Goal: Task Accomplishment & Management: Use online tool/utility

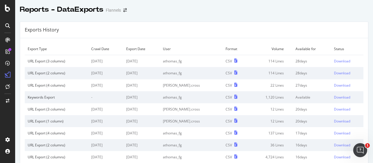
click at [9, 27] on icon at bounding box center [7, 25] width 5 height 5
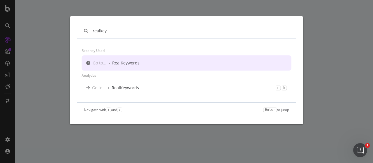
type input "realkey"
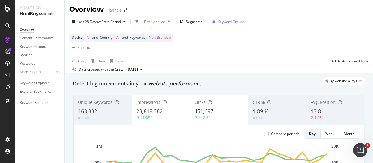
click at [220, 22] on div "Keyword Groups" at bounding box center [230, 21] width 27 height 5
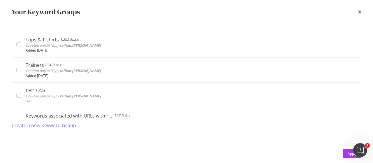
scroll to position [85, 0]
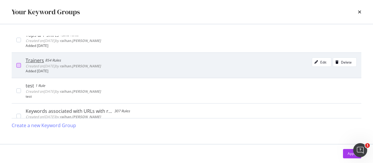
click at [17, 63] on div "modal" at bounding box center [18, 65] width 5 height 5
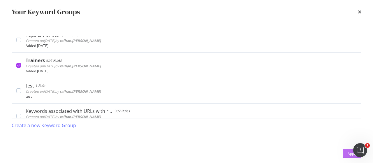
click at [350, 155] on div "Apply" at bounding box center [351, 153] width 9 height 5
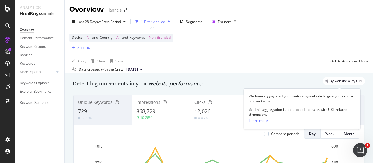
click at [338, 82] on span "By website & by URL" at bounding box center [345, 80] width 33 height 3
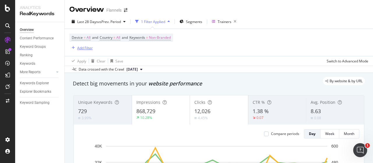
click at [87, 51] on div "Add Filter" at bounding box center [80, 48] width 23 height 6
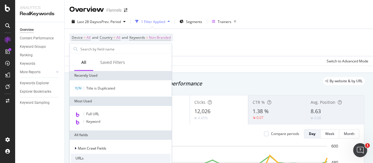
click at [195, 82] on div "By website & by URL" at bounding box center [216, 81] width 298 height 8
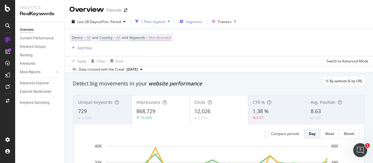
click at [190, 22] on span "Segments" at bounding box center [194, 21] width 16 height 5
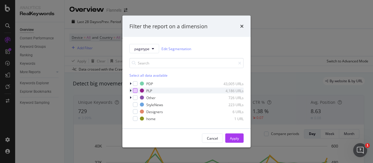
click at [137, 90] on div "modal" at bounding box center [135, 90] width 5 height 5
click at [136, 96] on div "modal" at bounding box center [135, 97] width 5 height 5
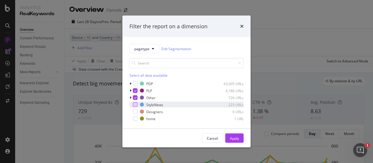
click at [136, 104] on div "modal" at bounding box center [135, 104] width 5 height 5
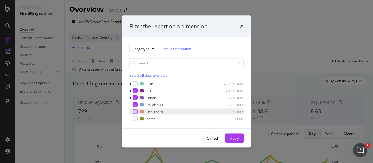
click at [135, 111] on div "modal" at bounding box center [135, 111] width 5 height 5
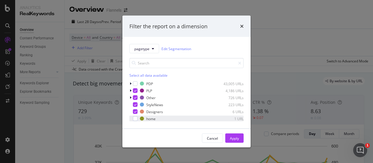
click at [134, 121] on div "home 1 URL" at bounding box center [186, 119] width 114 height 6
click at [231, 138] on div "Apply" at bounding box center [234, 137] width 9 height 5
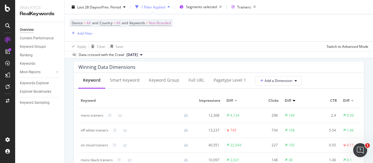
scroll to position [495, 0]
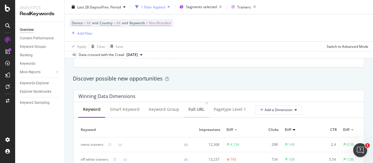
click at [190, 112] on div "Full URL" at bounding box center [196, 110] width 25 height 16
click at [99, 112] on div "Keyword" at bounding box center [91, 109] width 17 height 6
click at [201, 109] on div "Full URL" at bounding box center [196, 109] width 16 height 6
click at [78, 36] on button "Add Filter" at bounding box center [80, 33] width 23 height 7
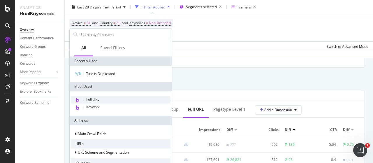
click at [95, 99] on span "Full URL" at bounding box center [92, 99] width 13 height 5
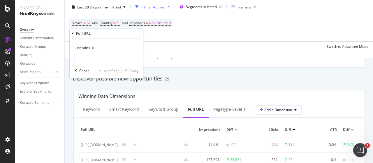
click at [91, 46] on icon at bounding box center [92, 47] width 4 height 3
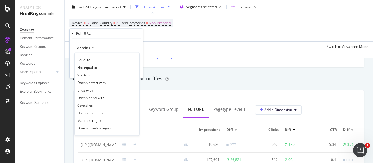
click at [90, 48] on icon at bounding box center [92, 47] width 4 height 3
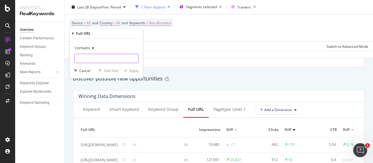
click at [90, 56] on input "text" at bounding box center [106, 58] width 63 height 9
paste input "/men/shoes/trainers"
type input "/men/shoes/trainers"
click at [132, 71] on div "Apply" at bounding box center [133, 70] width 9 height 5
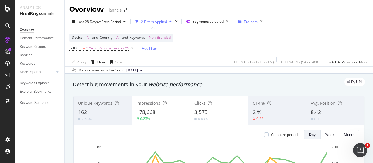
click at [241, 22] on icon "button" at bounding box center [239, 21] width 3 height 3
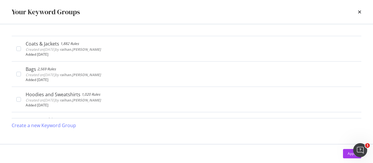
click at [356, 14] on div "Your Keyword Groups" at bounding box center [186, 12] width 349 height 10
click at [361, 13] on div "Your Keyword Groups" at bounding box center [186, 12] width 373 height 24
click at [360, 13] on icon "times" at bounding box center [359, 12] width 3 height 5
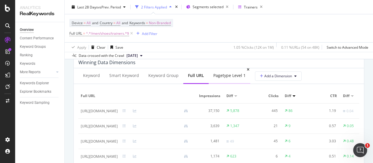
scroll to position [524, 0]
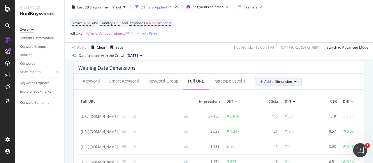
click at [285, 81] on span "Add a Dimension" at bounding box center [276, 81] width 32 height 5
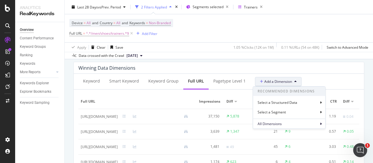
click at [285, 81] on span "Add a Dimension" at bounding box center [276, 81] width 32 height 5
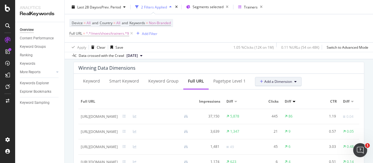
click at [285, 81] on span "Add a Dimension" at bounding box center [276, 81] width 32 height 5
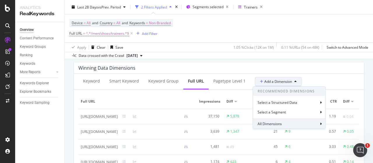
click at [277, 120] on div "All Dimensions" at bounding box center [289, 123] width 72 height 10
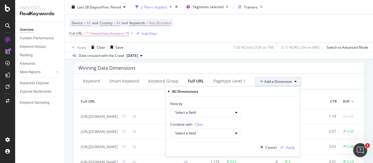
click at [235, 106] on div "View by Select a field" at bounding box center [205, 109] width 70 height 16
click at [233, 108] on button "Select a field" at bounding box center [205, 112] width 70 height 9
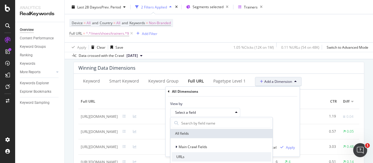
drag, startPoint x: 233, startPoint y: 108, endPoint x: 274, endPoint y: 74, distance: 53.6
click at [234, 107] on div "View by Select a field All fields Main Crawl Fields URLs URL Scheme and Segment…" at bounding box center [205, 109] width 70 height 16
click at [275, 73] on div "Winning Data Dimensions" at bounding box center [219, 68] width 290 height 12
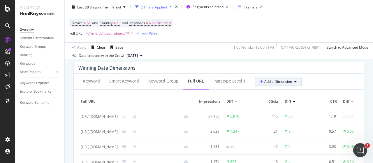
scroll to position [640, 0]
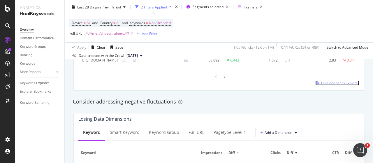
click at [322, 85] on span "Dive deeper in Explorer" at bounding box center [340, 82] width 38 height 5
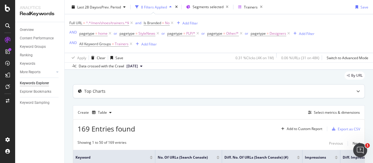
scroll to position [29, 0]
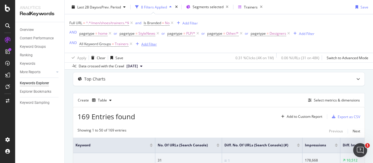
click at [140, 43] on div "button" at bounding box center [137, 43] width 8 height 3
click at [301, 34] on div "Add Filter" at bounding box center [306, 33] width 15 height 5
click at [201, 52] on div "Full URL = ^.*/men/shoes/trainers.*$ and Is Branded = No Add Filter AND pagetyp…" at bounding box center [218, 33] width 299 height 38
click at [102, 34] on span "home" at bounding box center [102, 33] width 9 height 8
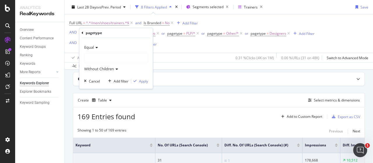
click at [214, 57] on div "Apply Clear Save 0.31 % Clicks ( 4K on 1M ) 0.06 % URLs ( 31 on 48K ) Switch to…" at bounding box center [219, 58] width 308 height 10
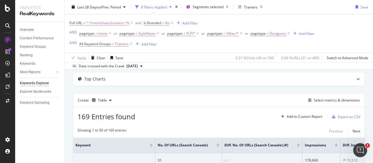
click at [43, 22] on div "Overview Content Performance Keyword Groups Ranking Keywords More Reports Count…" at bounding box center [39, 92] width 49 height 141
click at [39, 26] on div "Overview" at bounding box center [42, 30] width 45 height 8
click at [33, 28] on div "Overview" at bounding box center [27, 30] width 14 height 6
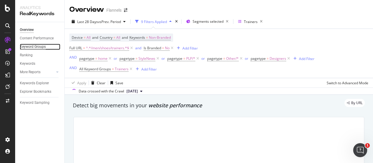
click at [33, 45] on div "Keyword Groups" at bounding box center [33, 47] width 26 height 6
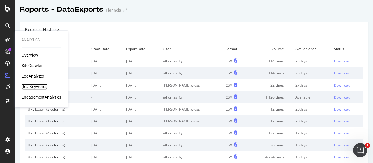
click at [44, 88] on div "RealKeywords" at bounding box center [35, 87] width 26 height 6
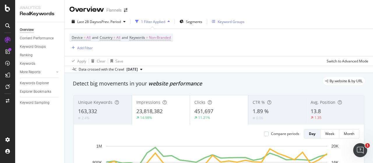
click at [229, 23] on div "Keyword Groups" at bounding box center [230, 21] width 27 height 5
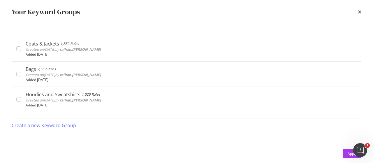
click at [357, 10] on div "Your Keyword Groups" at bounding box center [186, 12] width 349 height 10
click at [359, 12] on icon "times" at bounding box center [359, 12] width 3 height 5
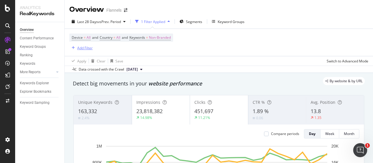
click at [83, 49] on div "Add Filter" at bounding box center [84, 47] width 15 height 5
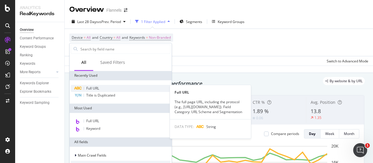
click at [99, 87] on span "Full URL" at bounding box center [92, 88] width 13 height 5
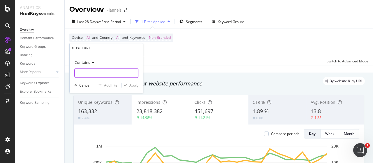
click at [99, 72] on input "text" at bounding box center [106, 72] width 63 height 9
paste input "/men/shoes/trainers"
type input "/men/shoes/trainers"
click at [128, 86] on div "button" at bounding box center [125, 84] width 8 height 3
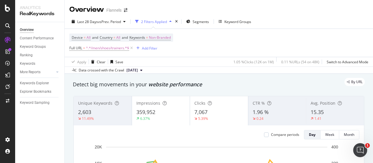
click at [95, 112] on div "2,603" at bounding box center [102, 112] width 49 height 8
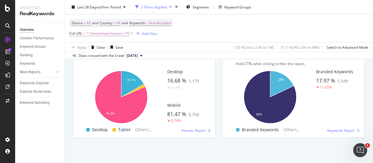
scroll to position [1026, 0]
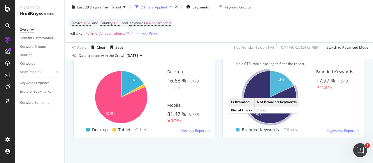
click at [254, 86] on icon "A chart." at bounding box center [270, 97] width 52 height 52
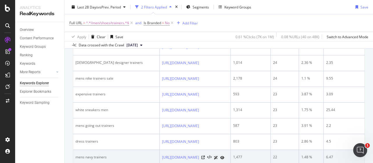
scroll to position [831, 0]
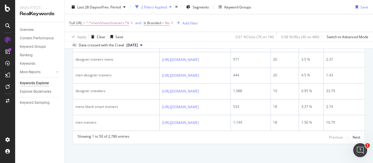
drag, startPoint x: 369, startPoint y: 143, endPoint x: 370, endPoint y: 138, distance: 4.7
click at [370, 138] on body "Analytics RealKeywords Overview Content Performance Keyword Groups Ranking Keyw…" at bounding box center [186, 81] width 373 height 163
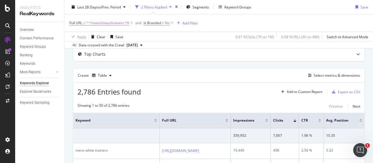
scroll to position [5, 0]
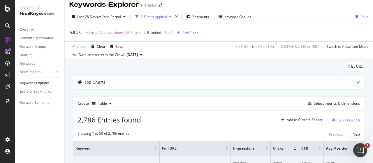
click at [334, 122] on div "Export as CSV" at bounding box center [344, 119] width 31 height 9
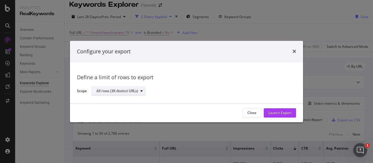
click at [117, 89] on div "All rows (3K distinct URLs)" at bounding box center [117, 90] width 42 height 3
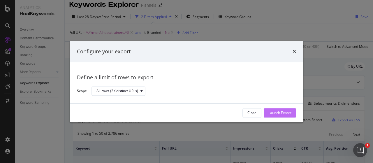
click at [288, 114] on div "Launch Export" at bounding box center [279, 112] width 23 height 5
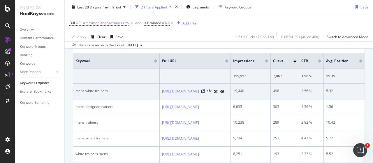
scroll to position [34, 0]
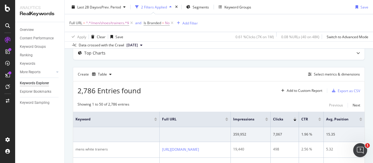
drag, startPoint x: 172, startPoint y: 23, endPoint x: 167, endPoint y: 25, distance: 6.0
click at [172, 23] on icon at bounding box center [171, 23] width 5 height 6
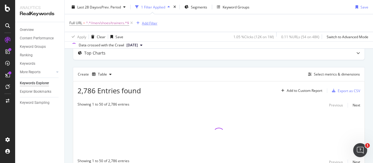
click at [145, 23] on div "Add Filter" at bounding box center [149, 22] width 15 height 5
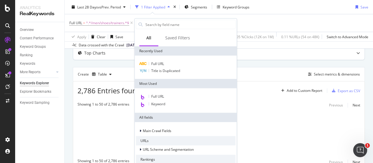
click at [265, 58] on div "Top Charts" at bounding box center [218, 52] width 291 height 13
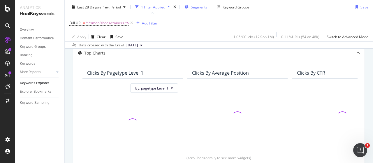
click at [200, 8] on span "Segments" at bounding box center [199, 6] width 16 height 5
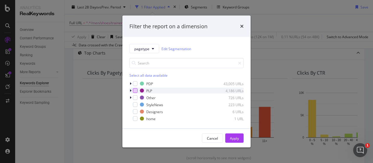
click at [135, 89] on div "modal" at bounding box center [135, 90] width 5 height 5
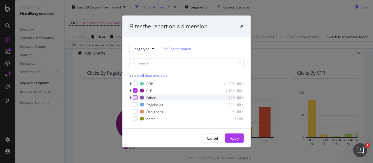
click at [135, 96] on div "modal" at bounding box center [135, 97] width 5 height 5
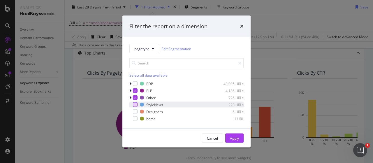
click at [136, 103] on div "modal" at bounding box center [135, 104] width 5 height 5
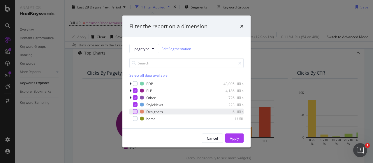
click at [136, 112] on div "modal" at bounding box center [135, 111] width 5 height 5
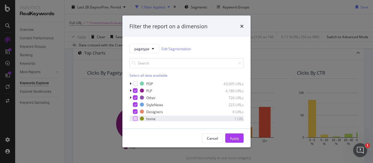
click at [136, 120] on div "modal" at bounding box center [135, 118] width 5 height 5
click at [235, 138] on div "Apply" at bounding box center [234, 137] width 9 height 5
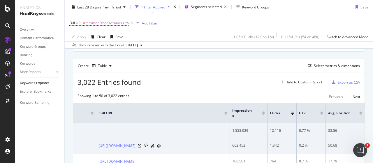
scroll to position [150, 0]
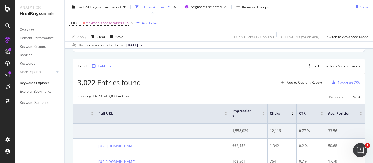
click at [110, 64] on icon "button" at bounding box center [110, 65] width 2 height 3
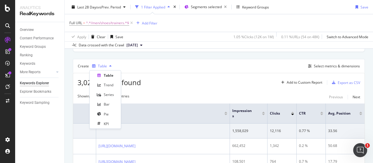
click at [110, 64] on icon "button" at bounding box center [110, 65] width 2 height 3
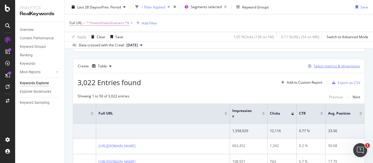
click at [330, 63] on div "Select metrics & dimensions" at bounding box center [337, 65] width 46 height 5
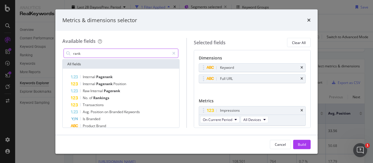
type input "rank"
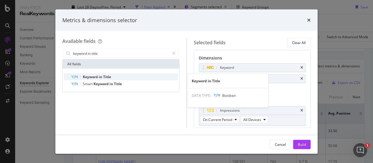
click at [108, 79] on span "Title" at bounding box center [107, 76] width 8 height 5
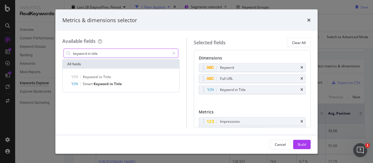
click at [112, 54] on input "keyword in title" at bounding box center [120, 53] width 97 height 9
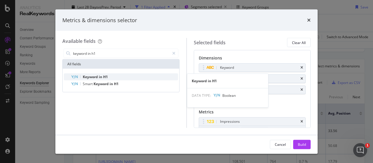
click at [106, 75] on span "H1" at bounding box center [105, 76] width 5 height 5
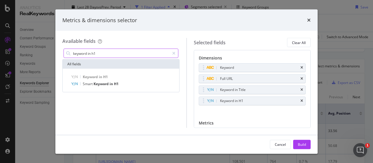
click at [107, 52] on input "keyword in h1" at bounding box center [120, 53] width 97 height 9
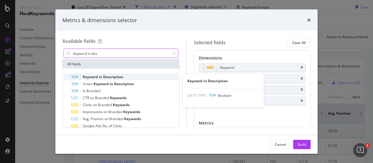
type input "keyword in des"
click at [106, 76] on span "Description" at bounding box center [113, 76] width 20 height 5
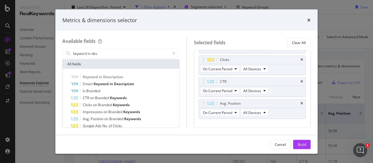
scroll to position [114, 0]
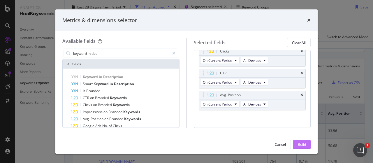
click at [307, 143] on button "Build" at bounding box center [301, 143] width 17 height 9
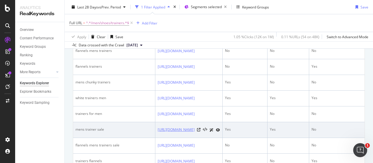
scroll to position [939, 0]
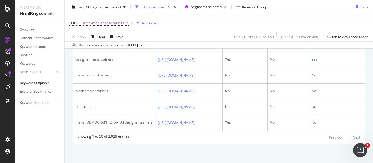
click at [352, 135] on div "Next" at bounding box center [356, 137] width 8 height 5
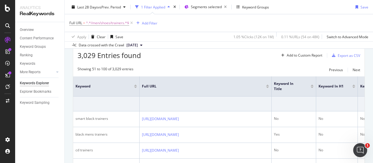
scroll to position [146, 0]
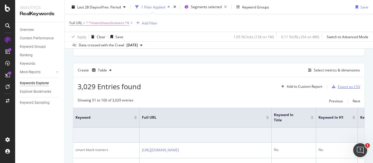
click at [338, 87] on div "Export as CSV" at bounding box center [348, 86] width 22 height 5
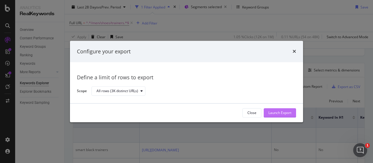
click at [274, 116] on div "Launch Export" at bounding box center [279, 112] width 23 height 9
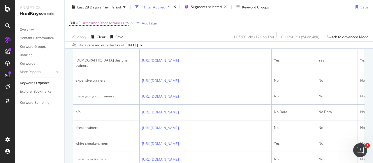
scroll to position [274, 0]
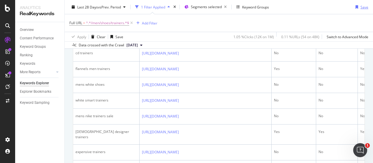
click at [360, 9] on div "Save" at bounding box center [364, 6] width 8 height 5
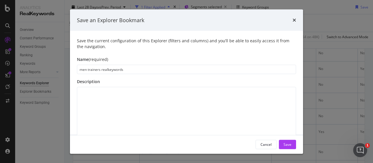
type input "men trainers realkeywords"
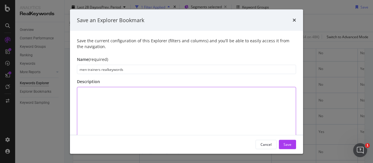
click at [158, 98] on textarea "modal" at bounding box center [186, 115] width 219 height 57
type textarea "aug2025"
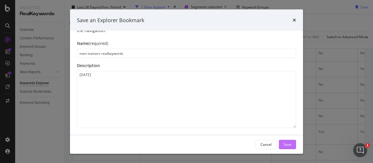
click at [287, 142] on div "Save" at bounding box center [287, 143] width 8 height 5
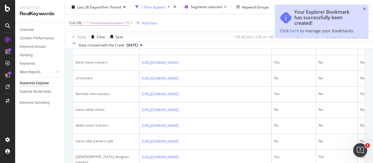
scroll to position [299, 0]
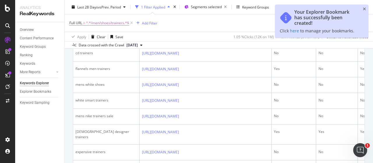
click at [296, 33] on div "Your Explorer Bookmark has successfully been created! Click here to manage your…" at bounding box center [321, 21] width 93 height 33
click at [295, 33] on link "here" at bounding box center [294, 31] width 9 height 6
